Goal: Information Seeking & Learning: Learn about a topic

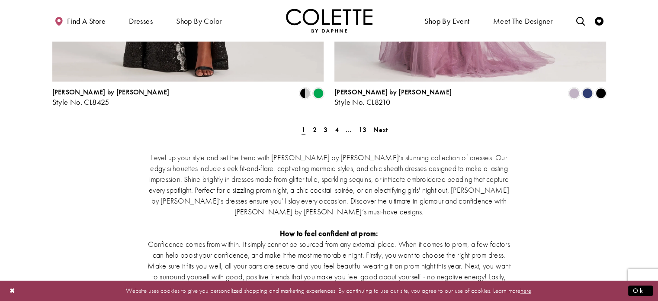
scroll to position [1688, 0]
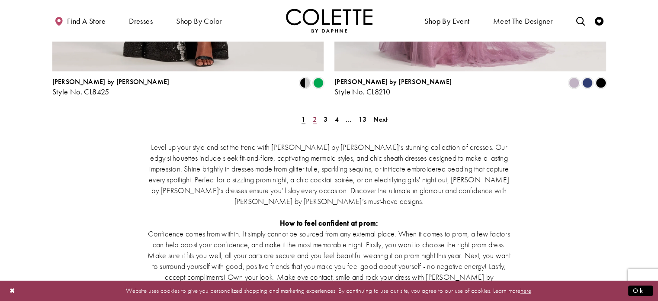
click at [315, 115] on span "2" at bounding box center [315, 119] width 4 height 9
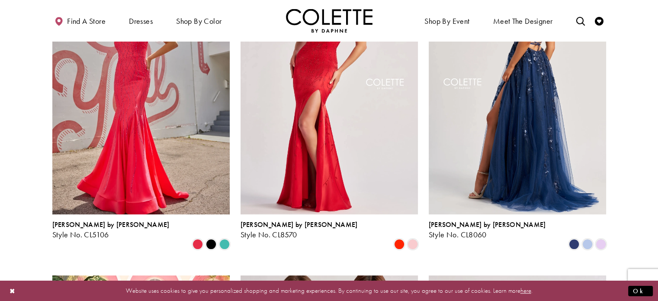
scroll to position [133, 0]
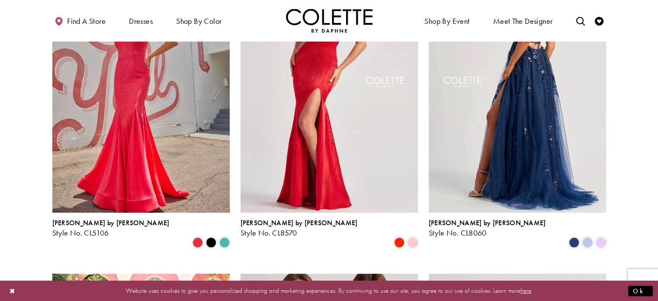
click at [527, 124] on img "Visit Colette by Daphne Style No. CL8060 Page" at bounding box center [517, 84] width 177 height 258
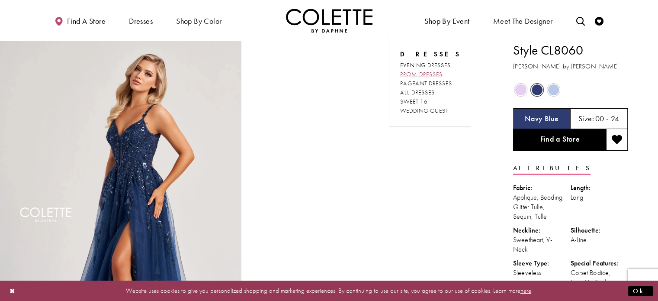
click at [428, 74] on span "PROM DRESSES" at bounding box center [421, 74] width 42 height 8
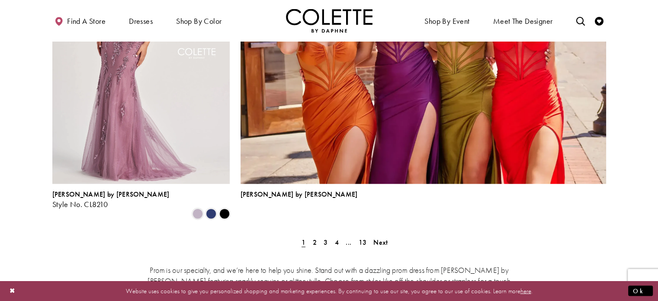
scroll to position [1991, 0]
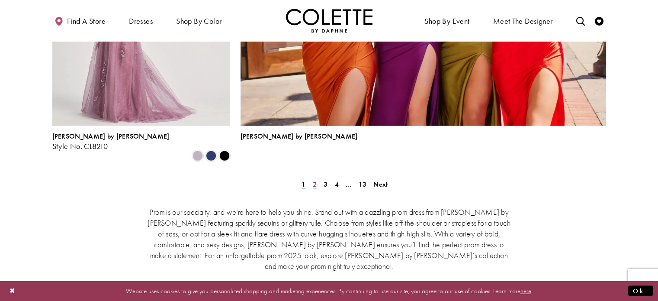
click at [316, 178] on link "2" at bounding box center [314, 184] width 9 height 13
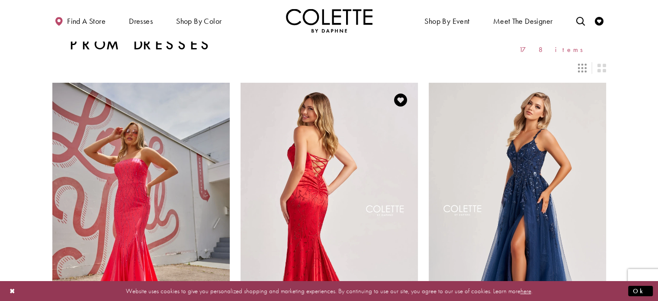
scroll to position [179, 0]
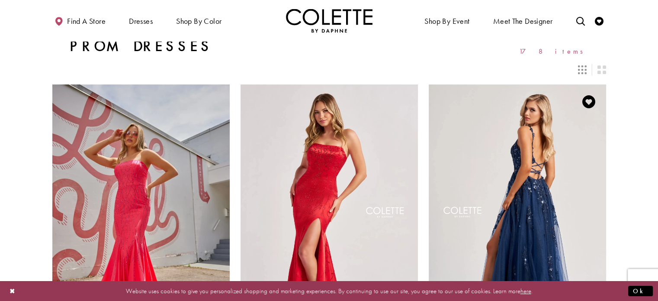
click at [526, 181] on img "Visit Colette by Daphne Style No. CL8060 Page" at bounding box center [517, 213] width 177 height 258
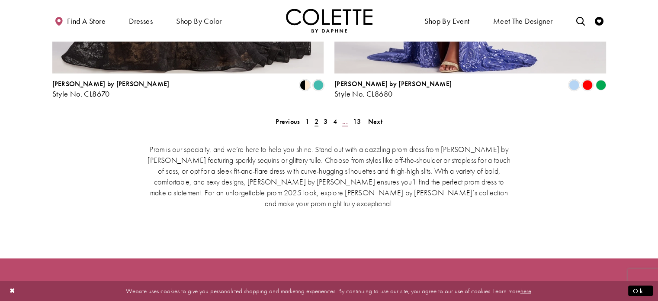
scroll to position [1823, 0]
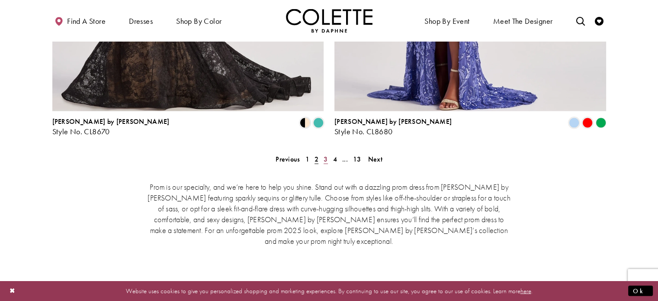
click at [328, 153] on link "3" at bounding box center [325, 159] width 9 height 13
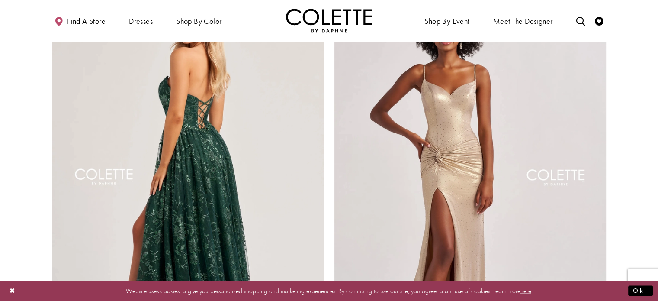
scroll to position [1520, 0]
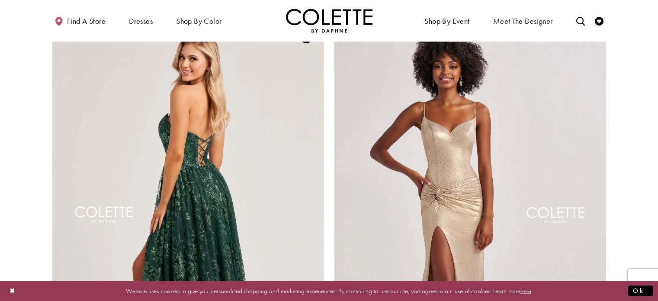
click at [209, 142] on img "Visit Colette by Daphne Style No. CL8260 Page" at bounding box center [188, 216] width 272 height 395
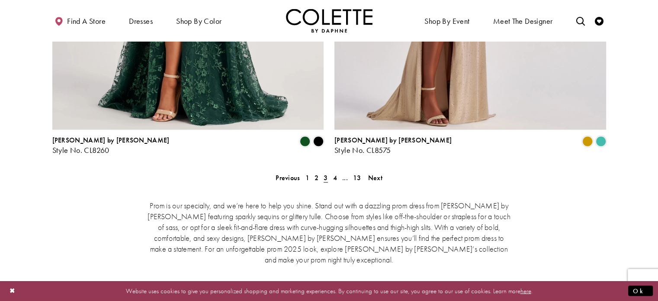
scroll to position [1823, 0]
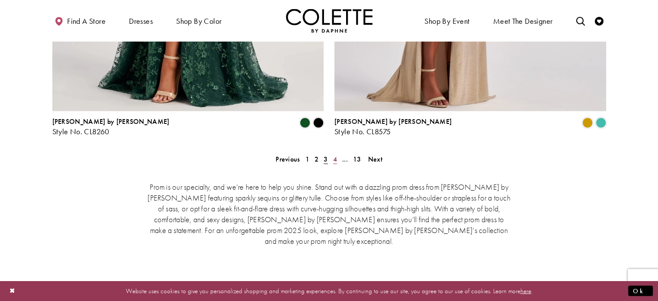
click at [335, 154] on span "4" at bounding box center [335, 158] width 4 height 9
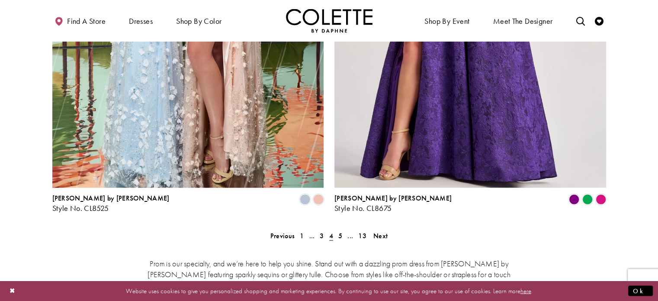
scroll to position [1780, 0]
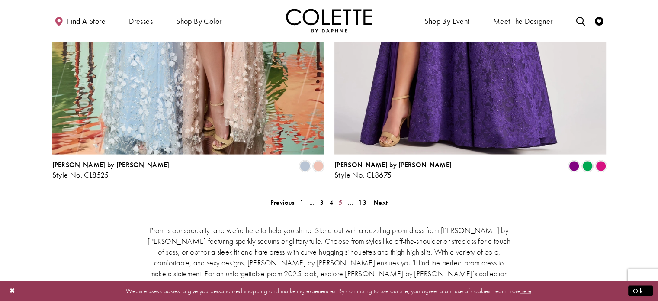
click at [339, 198] on span "5" at bounding box center [340, 202] width 4 height 9
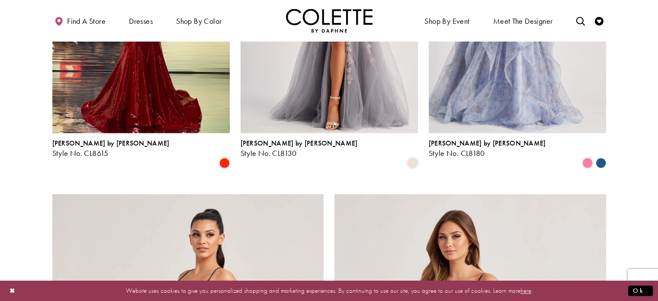
scroll to position [1347, 0]
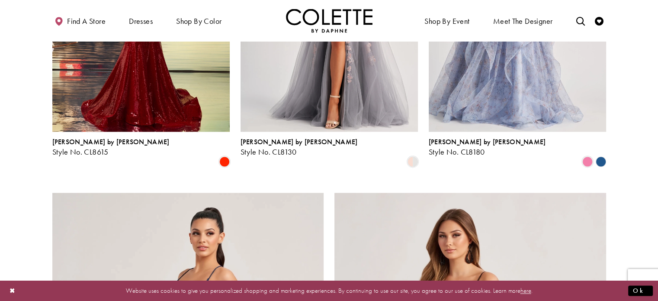
click at [602, 154] on polygon "Product List" at bounding box center [600, 160] width 13 height 13
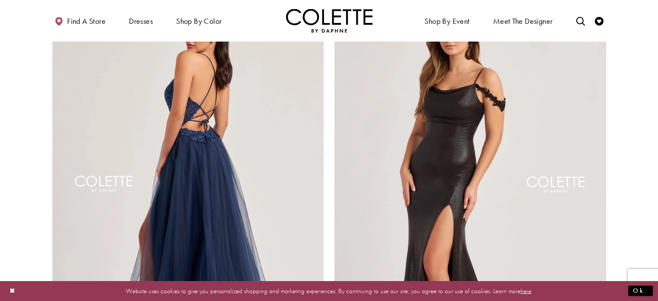
scroll to position [1477, 0]
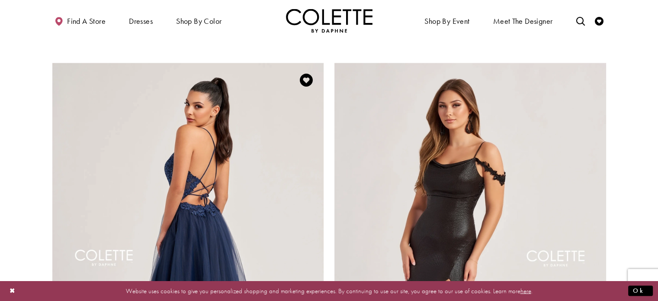
click at [206, 156] on img "Visit Colette by Daphne Style No. CL8320 Page" at bounding box center [188, 260] width 272 height 395
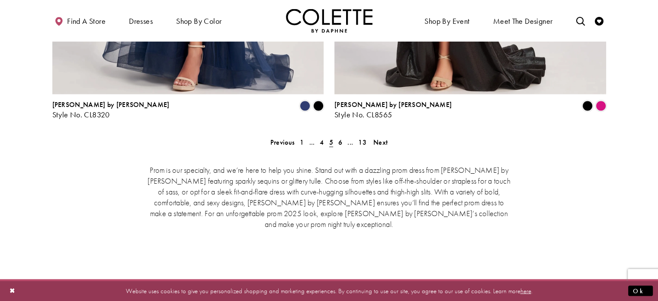
scroll to position [1729, 0]
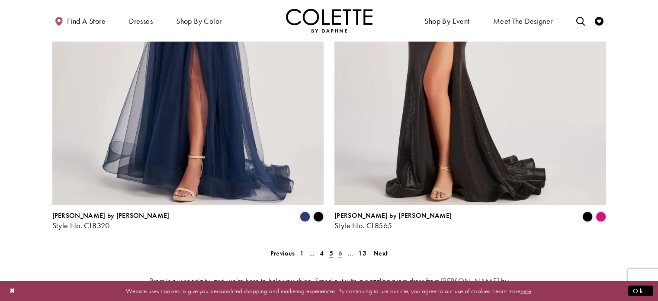
click at [341, 248] on span "6" at bounding box center [340, 252] width 4 height 9
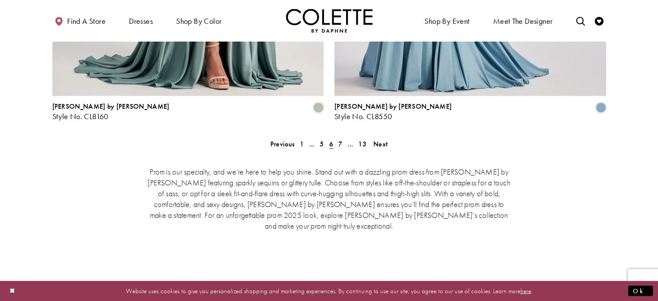
scroll to position [1823, 0]
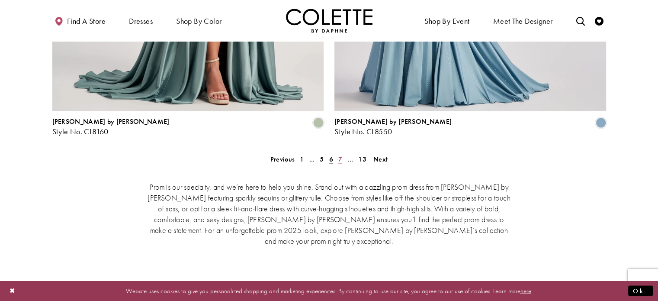
click at [338, 153] on link "7" at bounding box center [340, 159] width 9 height 13
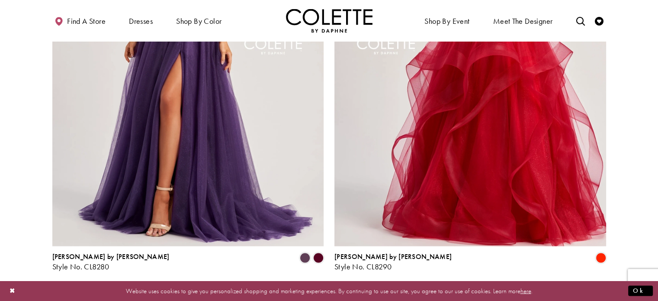
scroll to position [1693, 0]
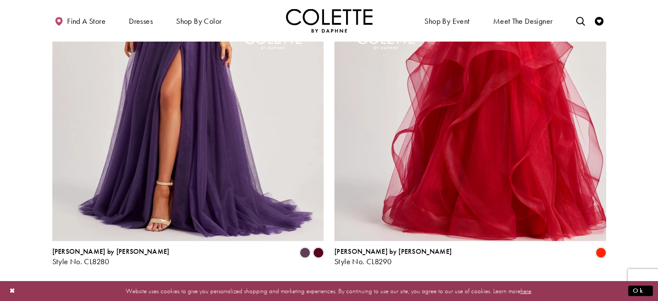
click at [339, 284] on span "8" at bounding box center [340, 288] width 4 height 9
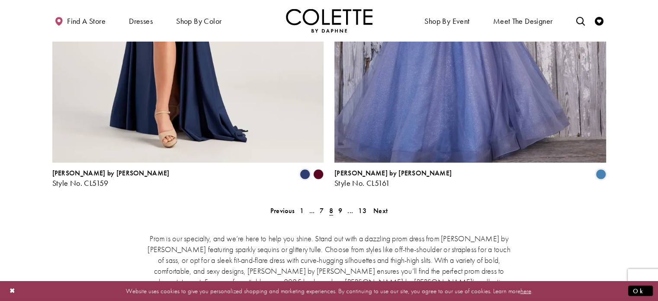
scroll to position [1823, 0]
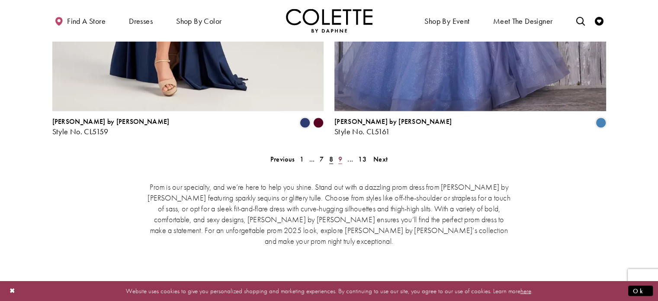
click at [339, 154] on span "9" at bounding box center [340, 158] width 4 height 9
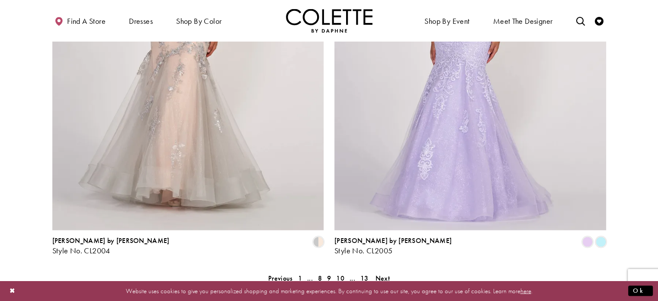
scroll to position [1737, 0]
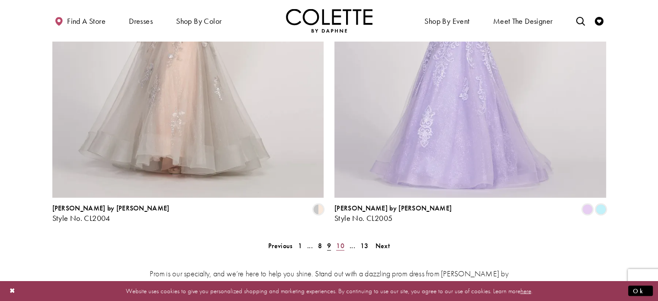
click at [343, 241] on span "10" at bounding box center [340, 245] width 8 height 9
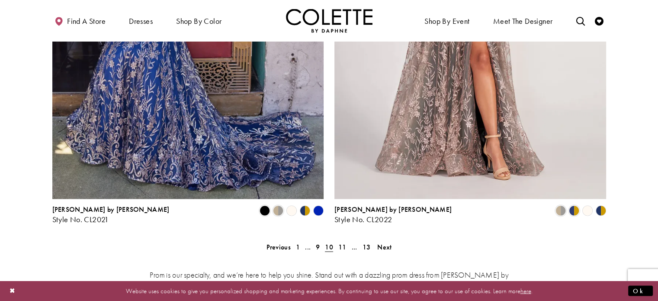
scroll to position [1737, 0]
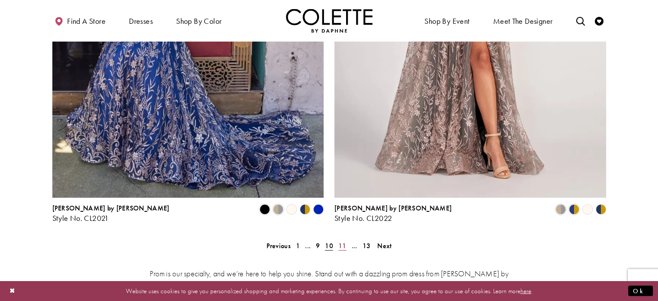
click at [345, 241] on span "11" at bounding box center [342, 245] width 8 height 9
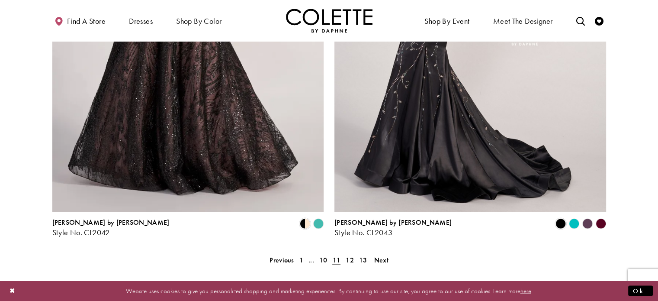
scroll to position [1737, 0]
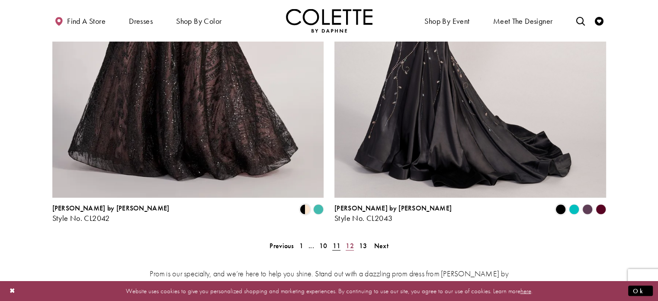
click at [349, 241] on span "12" at bounding box center [350, 245] width 8 height 9
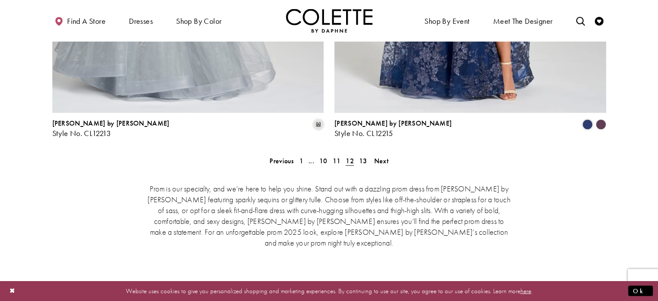
scroll to position [1823, 0]
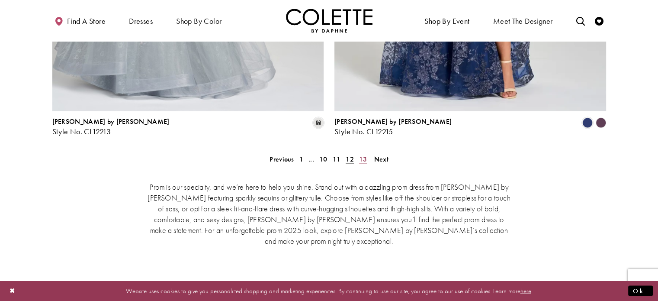
click at [360, 154] on span "13" at bounding box center [363, 158] width 8 height 9
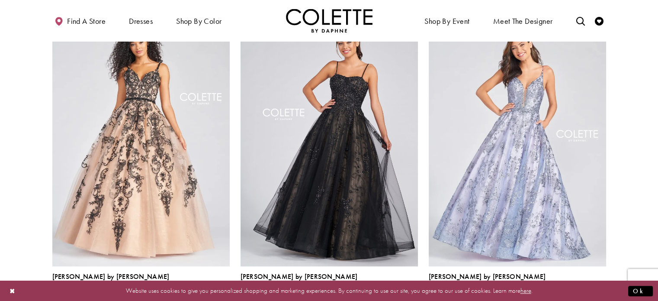
scroll to position [576, 0]
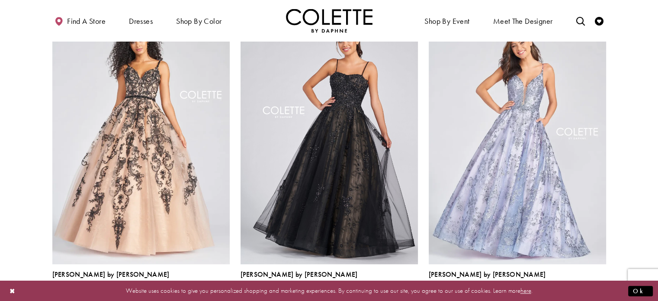
click at [332, 163] on img "Visit Colette by Daphne Style No. CL12248 Page" at bounding box center [329, 135] width 177 height 258
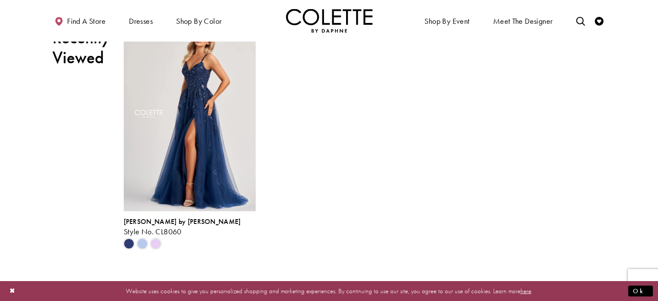
scroll to position [1904, 0]
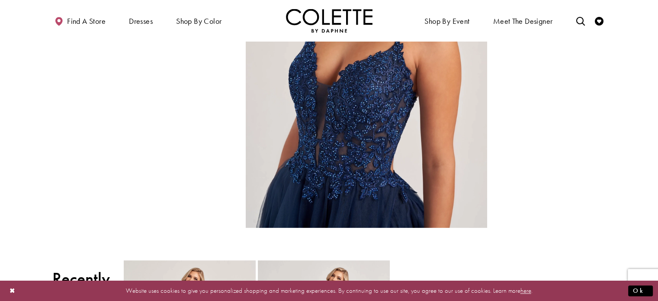
scroll to position [952, 0]
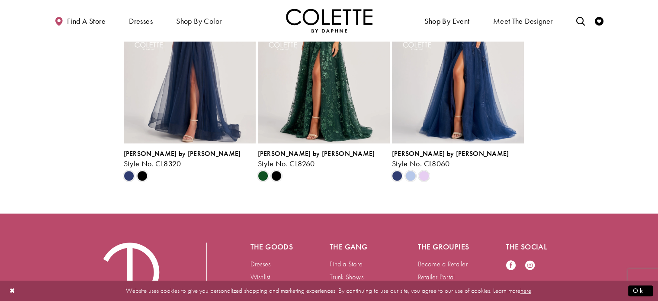
scroll to position [909, 0]
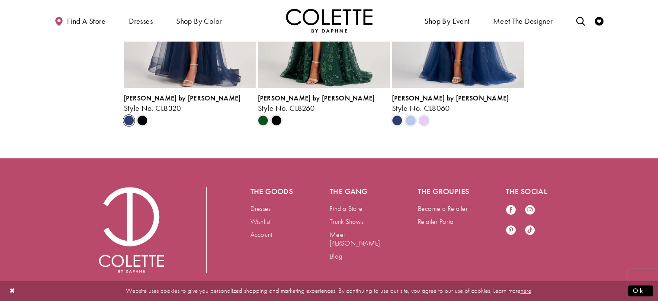
click at [127, 121] on span "Scroll List" at bounding box center [129, 120] width 10 height 10
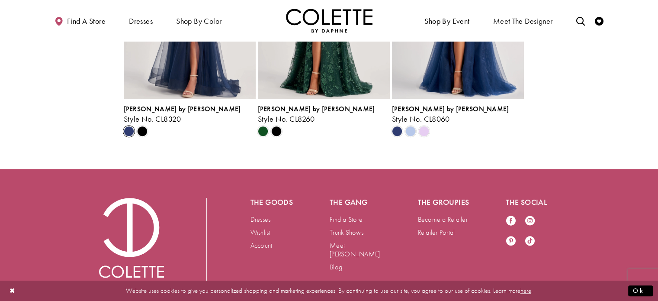
scroll to position [945, 0]
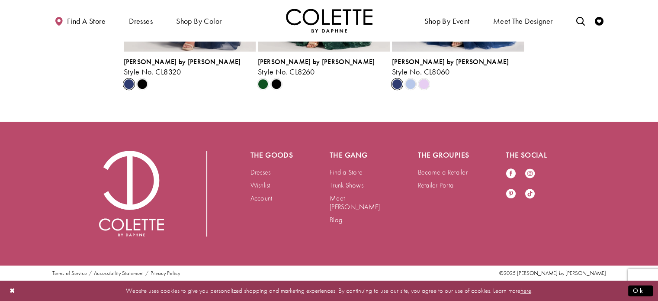
click at [396, 85] on span "Scroll List" at bounding box center [397, 84] width 10 height 10
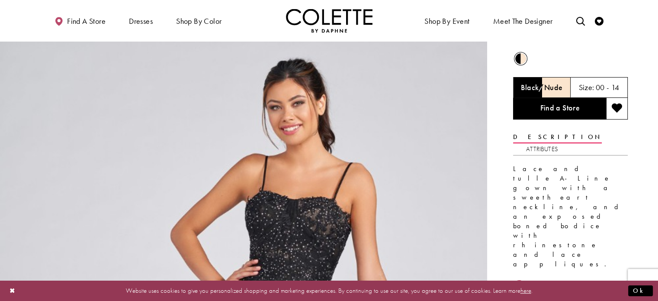
scroll to position [0, 0]
